Goal: Go to known website: Go to known website

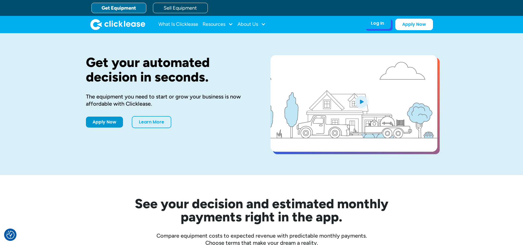
click at [371, 22] on div "Log In" at bounding box center [377, 23] width 13 height 5
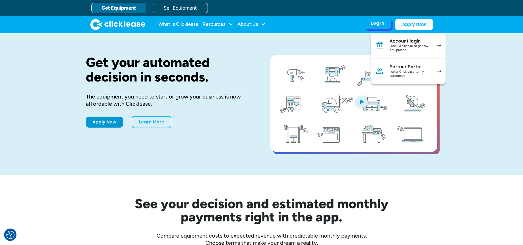
click at [420, 46] on div "I use Clicklease to get my equipment" at bounding box center [409, 48] width 41 height 9
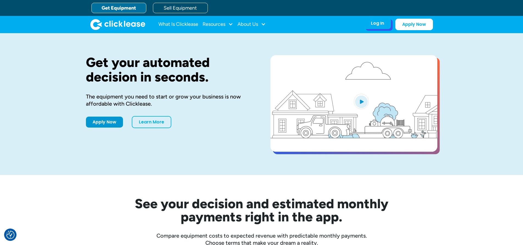
click at [375, 26] on div "Log In" at bounding box center [377, 23] width 13 height 5
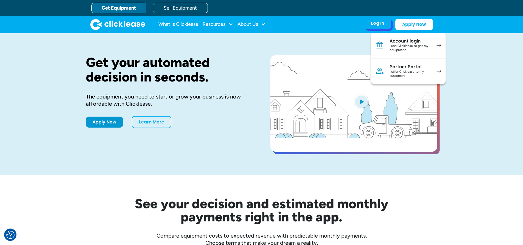
click at [435, 73] on link "Partner Portal I offer Clicklease to my customers." at bounding box center [408, 71] width 75 height 26
